Goal: Information Seeking & Learning: Learn about a topic

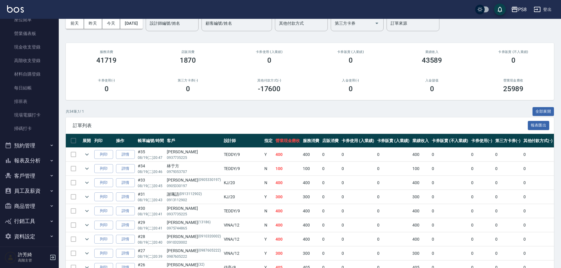
scroll to position [71, 0]
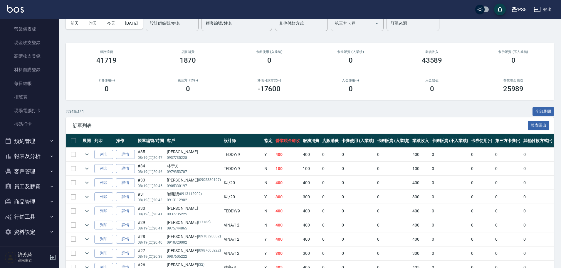
click at [25, 156] on button "報表及分析" at bounding box center [29, 155] width 54 height 15
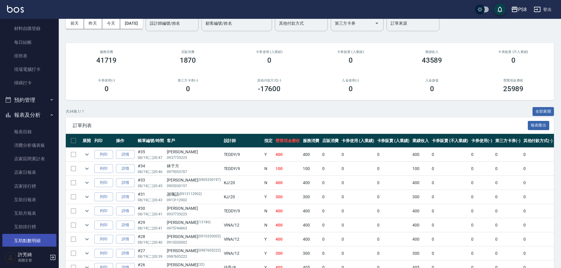
scroll to position [188, 0]
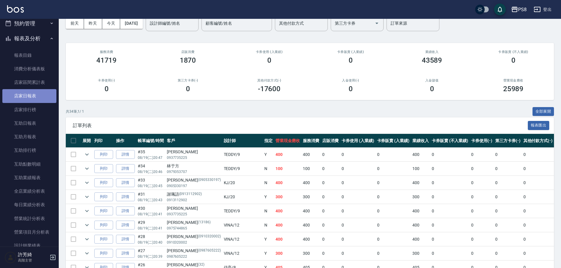
click at [41, 99] on link "店家日報表" at bounding box center [29, 96] width 54 height 14
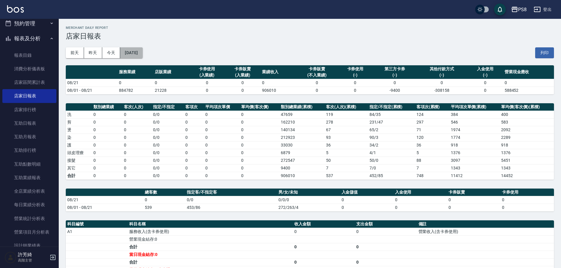
click at [138, 50] on button "[DATE]" at bounding box center [131, 52] width 22 height 11
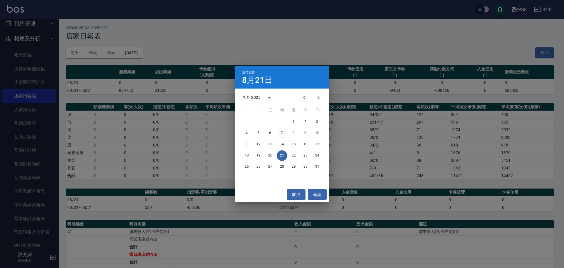
click at [283, 133] on button "7" at bounding box center [282, 133] width 11 height 11
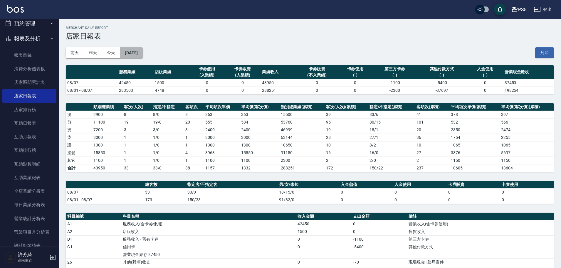
click at [141, 51] on button "[DATE]" at bounding box center [131, 52] width 22 height 11
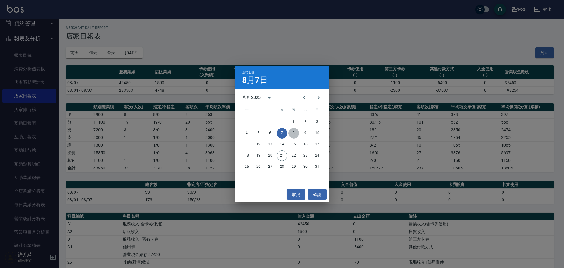
click at [293, 133] on button "8" at bounding box center [294, 133] width 11 height 11
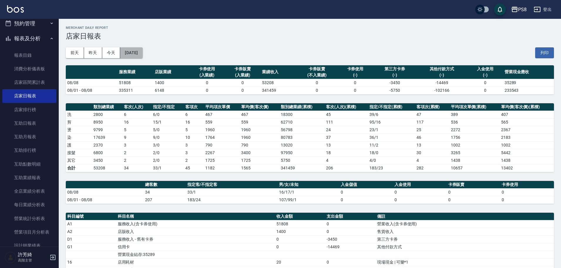
click at [143, 51] on button "[DATE]" at bounding box center [131, 52] width 22 height 11
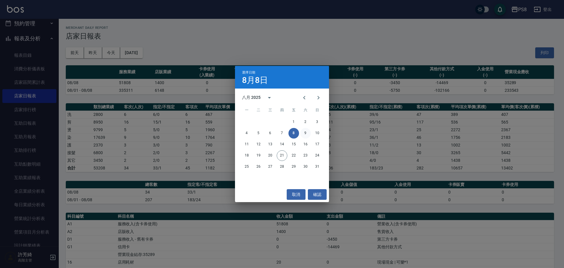
click at [305, 133] on button "9" at bounding box center [305, 133] width 11 height 11
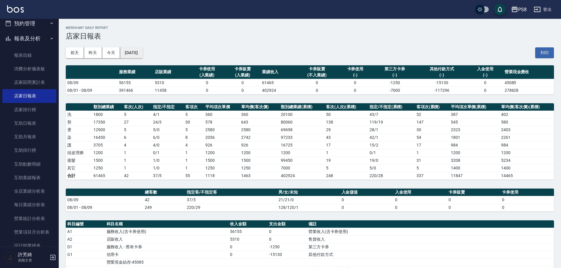
click at [143, 55] on button "[DATE]" at bounding box center [131, 52] width 22 height 11
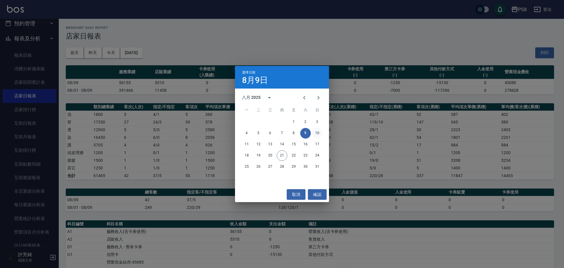
click at [315, 133] on button "10" at bounding box center [317, 133] width 11 height 11
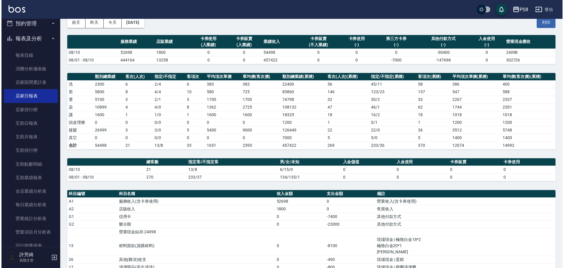
scroll to position [29, 0]
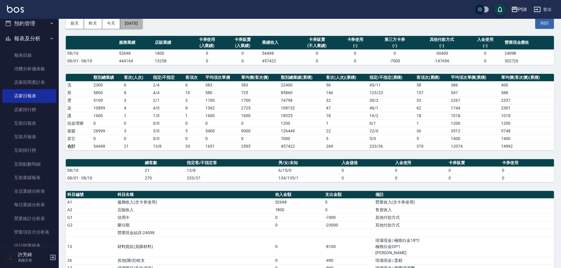
click at [143, 22] on button "[DATE]" at bounding box center [131, 23] width 22 height 11
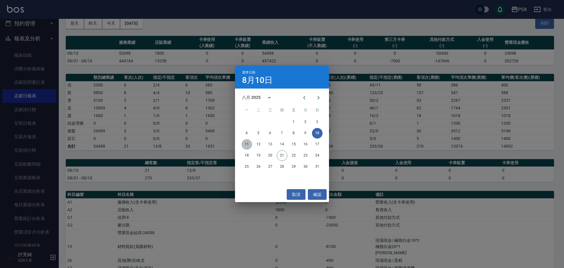
click at [245, 146] on button "11" at bounding box center [247, 144] width 11 height 11
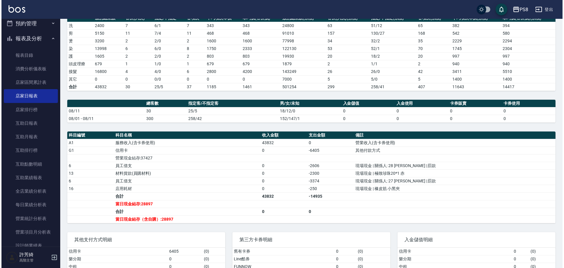
scroll to position [3, 0]
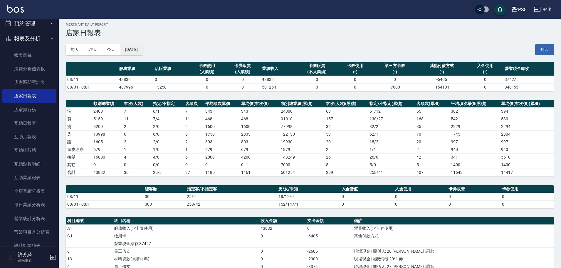
click at [143, 49] on button "[DATE]" at bounding box center [131, 49] width 22 height 11
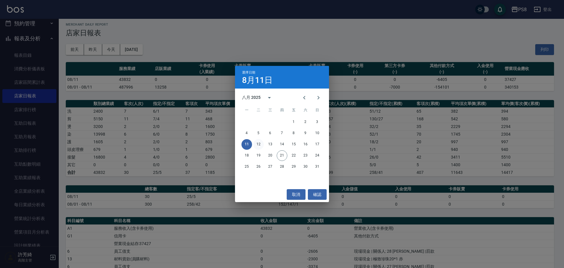
click at [260, 143] on button "12" at bounding box center [258, 144] width 11 height 11
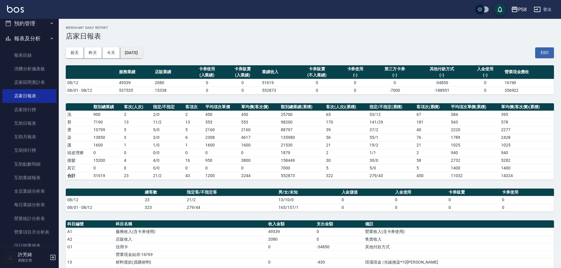
click at [139, 57] on button "[DATE]" at bounding box center [131, 52] width 22 height 11
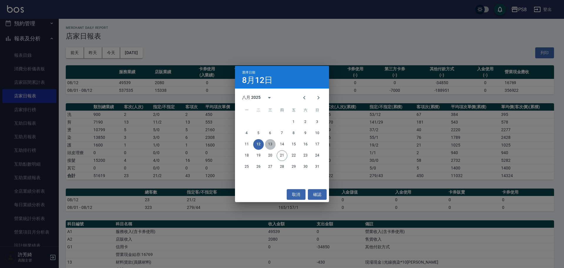
click at [272, 145] on button "13" at bounding box center [270, 144] width 11 height 11
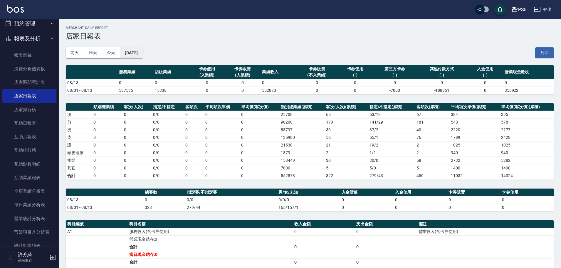
click at [139, 52] on button "[DATE]" at bounding box center [131, 52] width 22 height 11
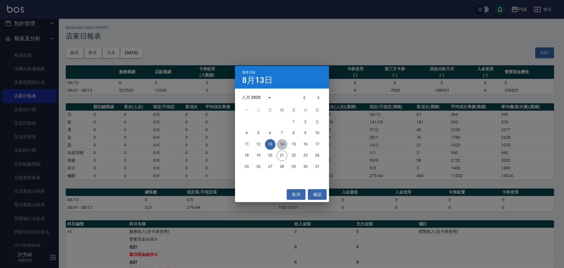
click at [284, 146] on button "14" at bounding box center [282, 144] width 11 height 11
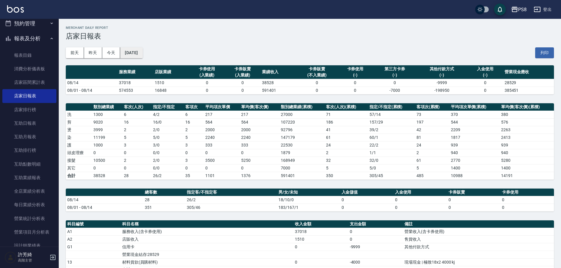
click at [143, 54] on button "[DATE]" at bounding box center [131, 52] width 22 height 11
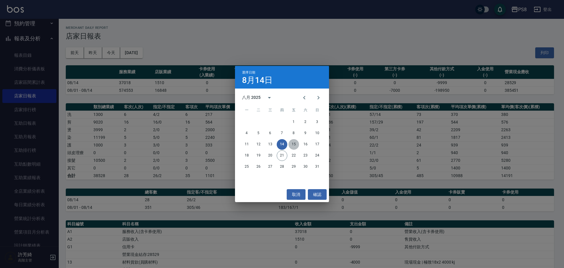
click at [295, 144] on button "15" at bounding box center [294, 144] width 11 height 11
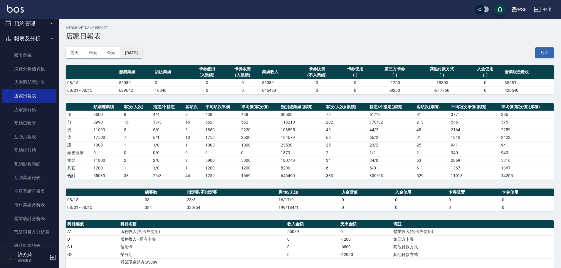
click at [141, 50] on button "[DATE]" at bounding box center [131, 52] width 22 height 11
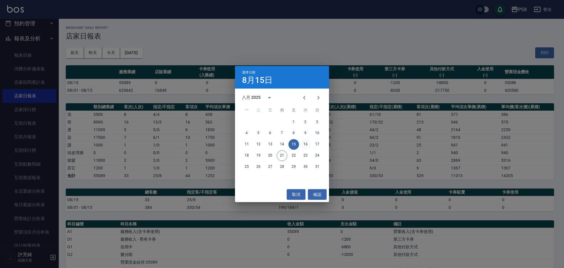
click at [306, 144] on button "16" at bounding box center [305, 144] width 11 height 11
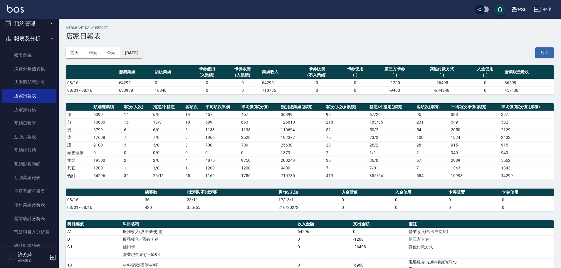
click at [136, 48] on button "[DATE]" at bounding box center [131, 52] width 22 height 11
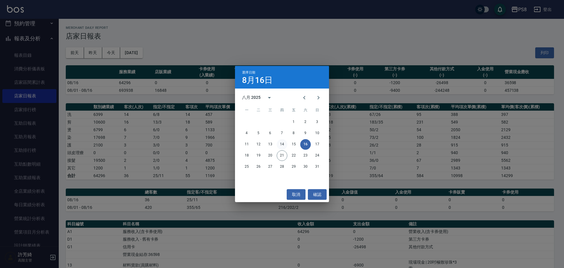
click at [285, 144] on button "14" at bounding box center [282, 144] width 11 height 11
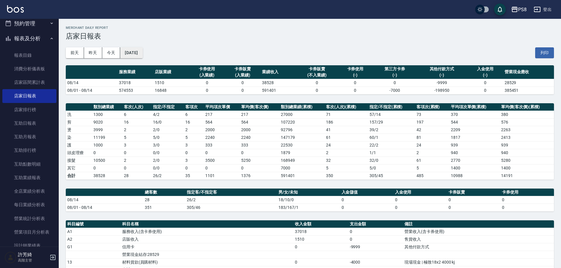
click at [140, 52] on button "[DATE]" at bounding box center [131, 52] width 22 height 11
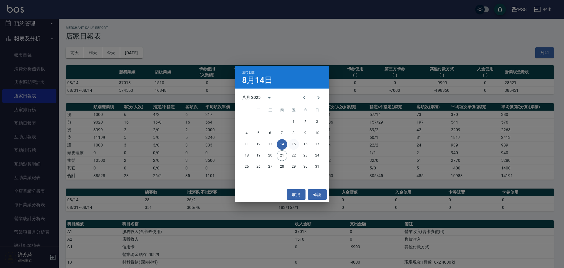
click at [294, 145] on button "15" at bounding box center [294, 144] width 11 height 11
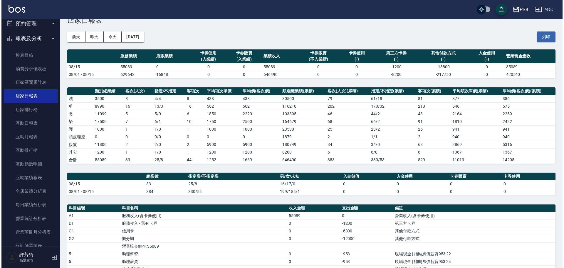
scroll to position [11, 0]
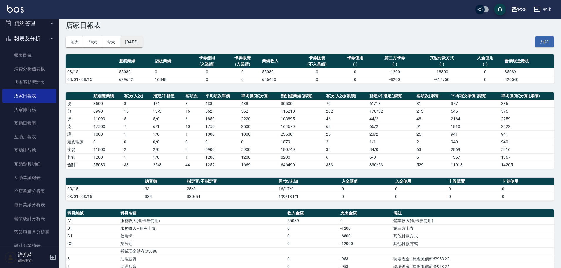
click at [135, 45] on button "[DATE]" at bounding box center [131, 41] width 22 height 11
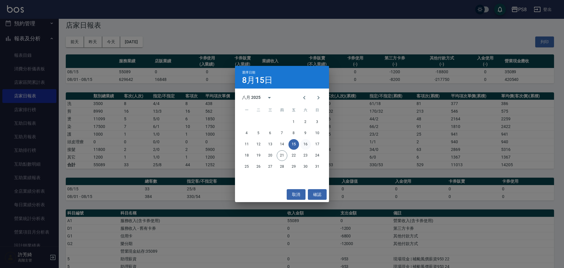
click at [309, 143] on button "16" at bounding box center [305, 144] width 11 height 11
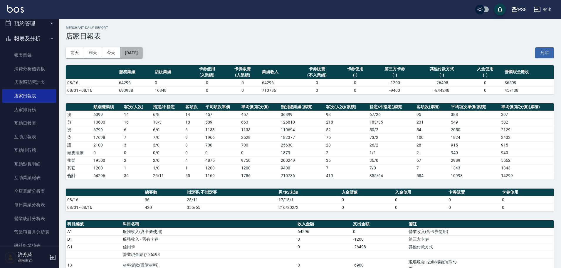
click at [141, 53] on button "[DATE]" at bounding box center [131, 52] width 22 height 11
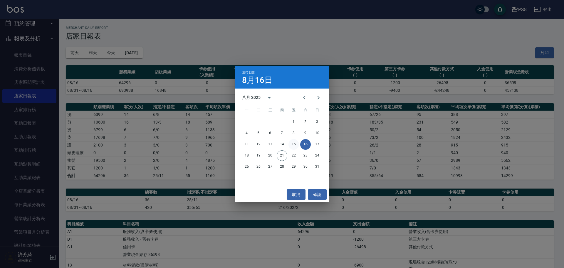
click at [294, 143] on button "15" at bounding box center [294, 144] width 11 height 11
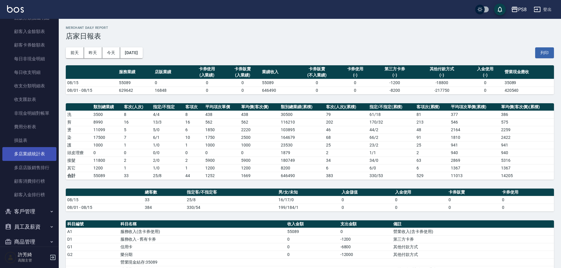
scroll to position [629, 0]
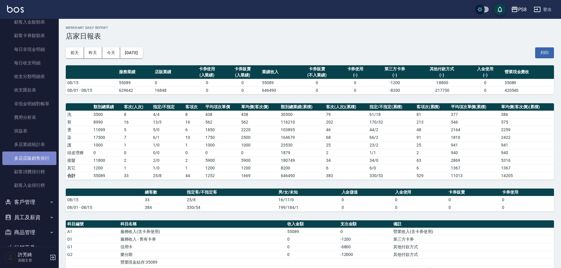
click at [34, 161] on link "多店店販銷售排行" at bounding box center [29, 158] width 54 height 14
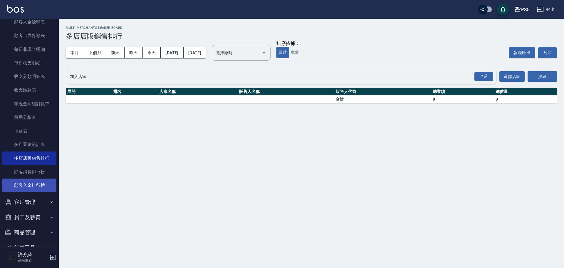
click at [40, 188] on link "顧客入金排行榜" at bounding box center [29, 185] width 54 height 14
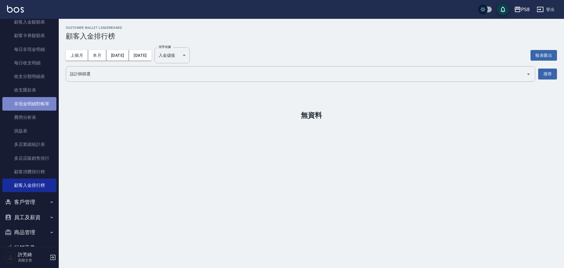
click at [34, 102] on link "非現金明細對帳單" at bounding box center [29, 104] width 54 height 14
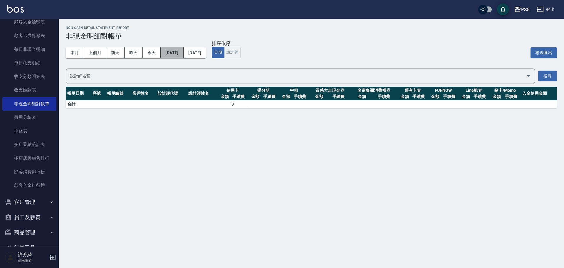
click at [178, 53] on button "[DATE]" at bounding box center [172, 52] width 23 height 11
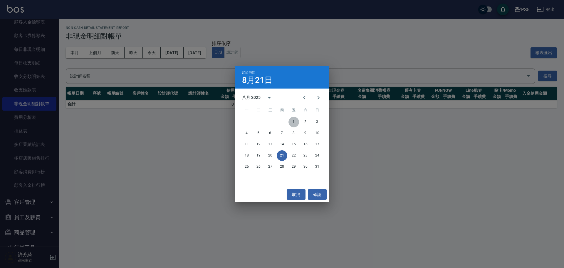
click at [293, 122] on button "1" at bounding box center [294, 122] width 11 height 11
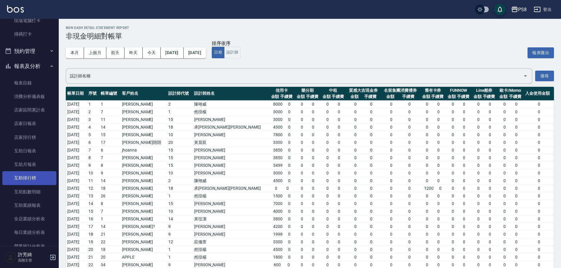
scroll to position [159, 0]
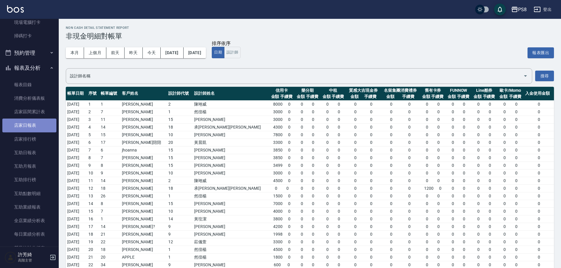
click at [36, 123] on link "店家日報表" at bounding box center [29, 125] width 54 height 14
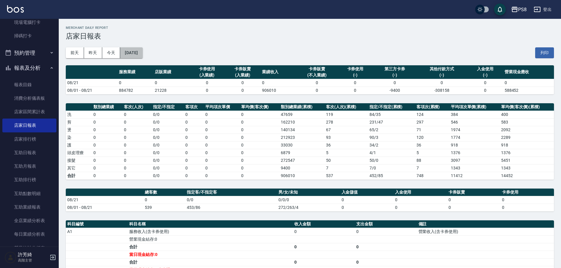
click at [142, 51] on button "[DATE]" at bounding box center [131, 52] width 22 height 11
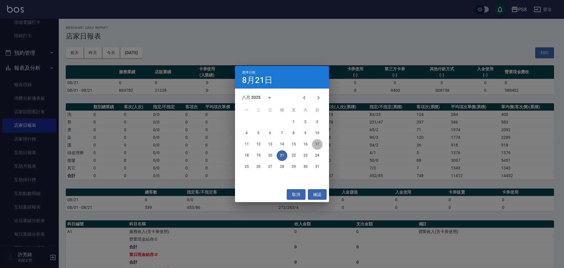
click at [317, 140] on button "17" at bounding box center [317, 144] width 11 height 11
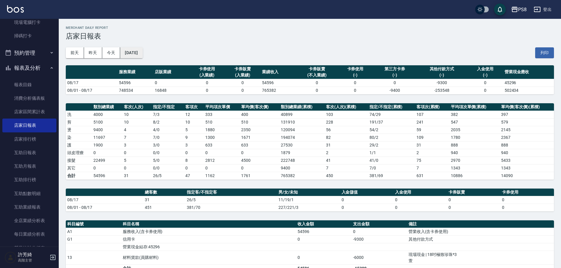
click at [143, 51] on button "[DATE]" at bounding box center [131, 52] width 22 height 11
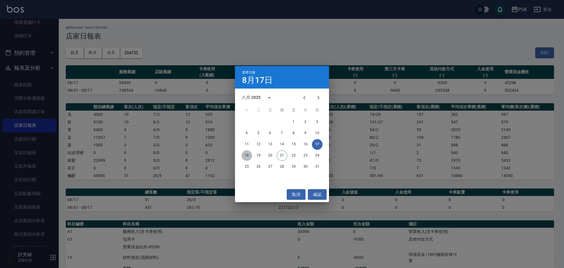
click at [249, 154] on button "18" at bounding box center [247, 155] width 11 height 11
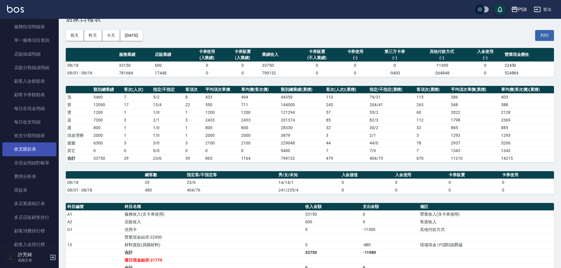
scroll to position [570, 0]
click at [33, 158] on link "非現金明細對帳單" at bounding box center [29, 163] width 54 height 14
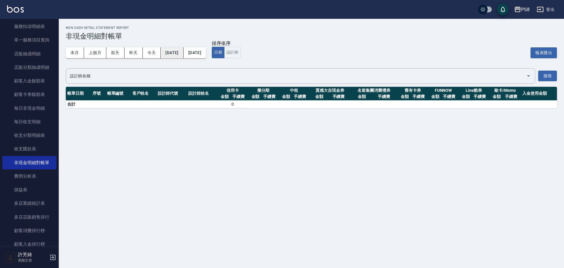
click at [180, 47] on button "[DATE]" at bounding box center [172, 52] width 23 height 11
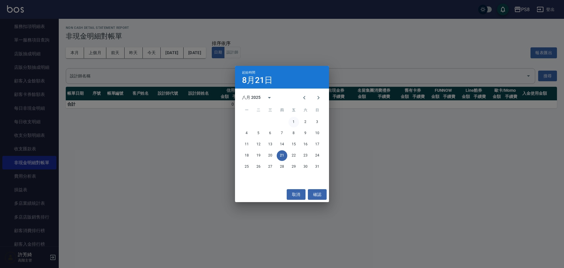
click at [293, 123] on button "1" at bounding box center [294, 122] width 11 height 11
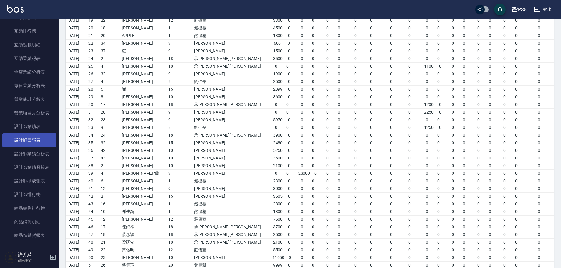
scroll to position [366, 0]
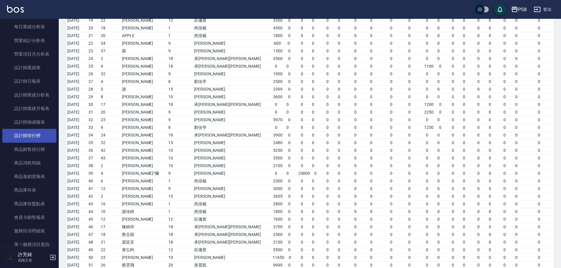
click at [26, 138] on link "設計師排行榜" at bounding box center [29, 136] width 54 height 14
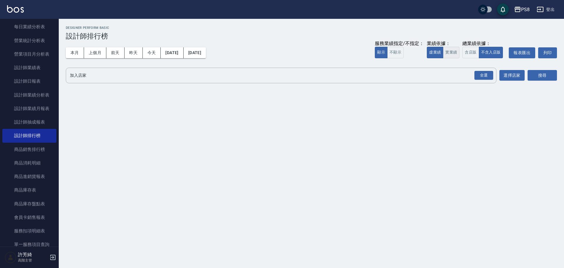
click at [446, 53] on button "實業績" at bounding box center [451, 52] width 16 height 11
click at [505, 75] on button "選擇店家" at bounding box center [512, 75] width 25 height 11
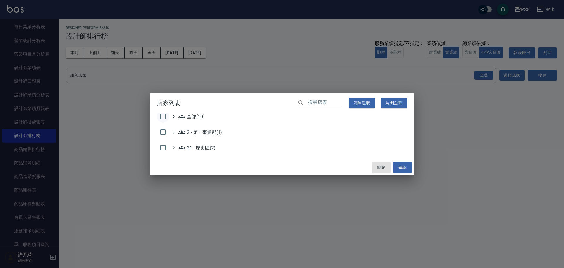
click at [159, 118] on input "checkbox" at bounding box center [163, 116] width 12 height 12
checkbox input "true"
click at [163, 116] on input "checkbox" at bounding box center [163, 116] width 12 height 12
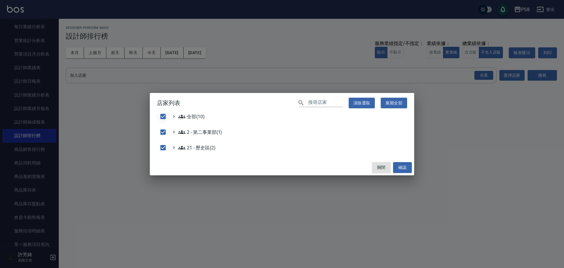
checkbox input "false"
click at [163, 130] on input "checkbox" at bounding box center [163, 132] width 12 height 12
drag, startPoint x: 163, startPoint y: 133, endPoint x: 166, endPoint y: 140, distance: 7.0
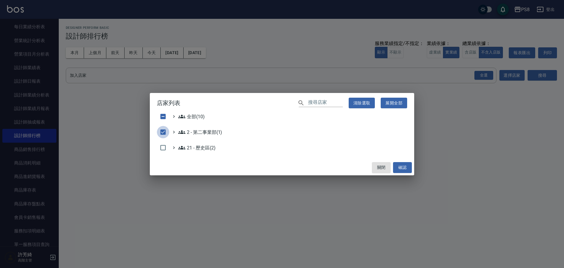
click at [163, 133] on input "checkbox" at bounding box center [163, 132] width 12 height 12
checkbox input "false"
click at [402, 167] on button "確認" at bounding box center [402, 167] width 19 height 11
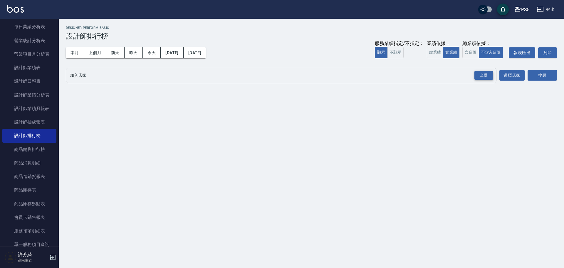
click at [491, 76] on div "全選" at bounding box center [484, 75] width 19 height 9
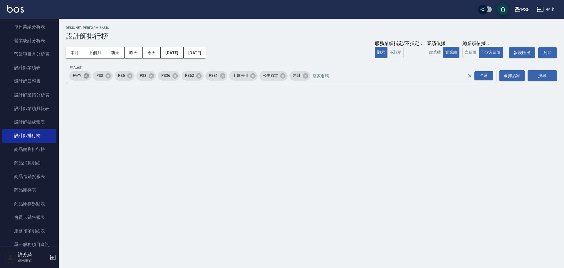
click at [86, 77] on icon at bounding box center [86, 75] width 5 height 5
click at [261, 77] on icon at bounding box center [259, 75] width 5 height 5
click at [229, 77] on icon at bounding box center [229, 76] width 6 height 6
click at [541, 77] on button "搜尋" at bounding box center [542, 75] width 29 height 11
